Goal: Task Accomplishment & Management: Complete application form

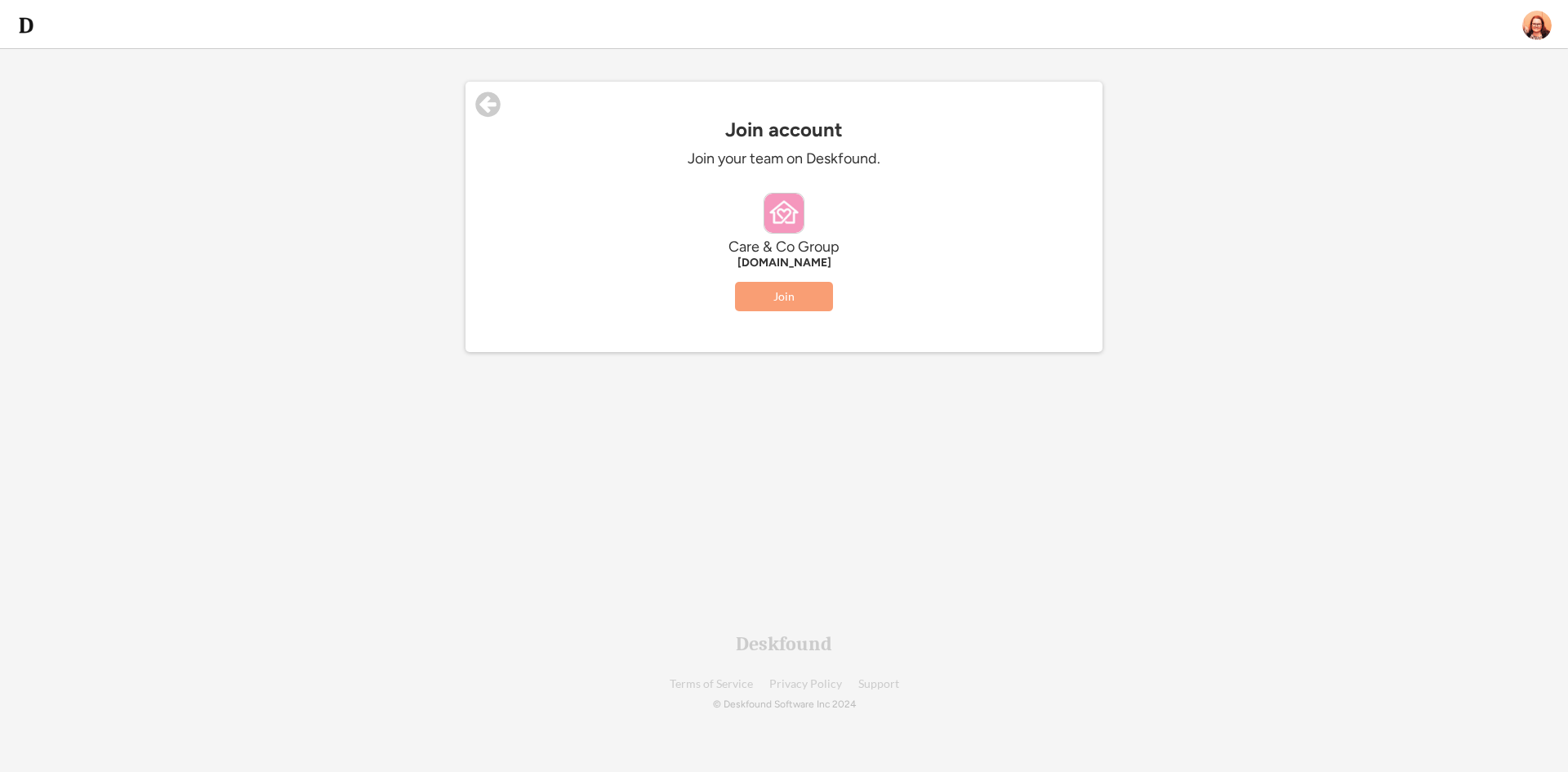
click at [795, 299] on button "Join" at bounding box center [784, 296] width 98 height 29
